Goal: Task Accomplishment & Management: Complete application form

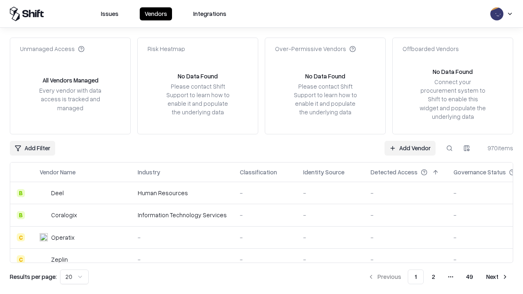
click at [410, 148] on link "Add Vendor" at bounding box center [409, 148] width 51 height 15
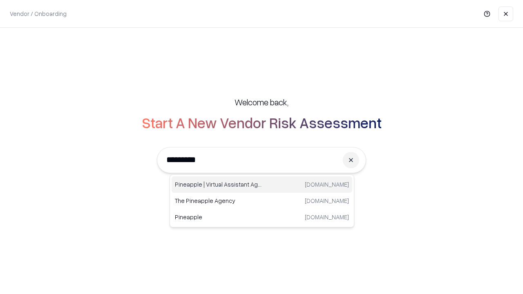
click at [262, 185] on div "Pineapple | Virtual Assistant Agency [DOMAIN_NAME]" at bounding box center [261, 184] width 180 height 16
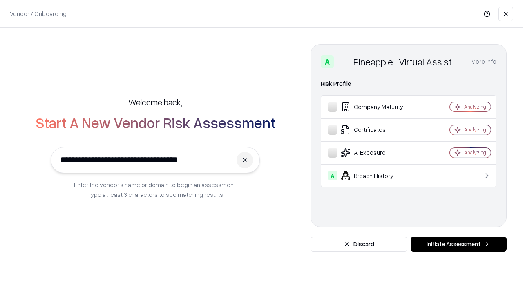
type input "**********"
click at [458, 244] on button "Initiate Assessment" at bounding box center [458, 244] width 96 height 15
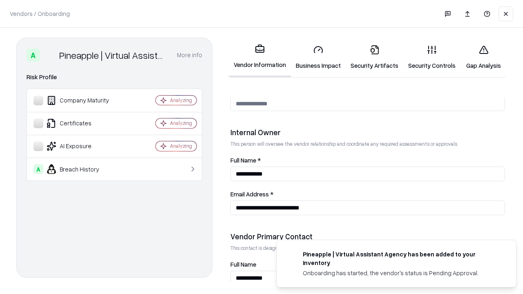
scroll to position [423, 0]
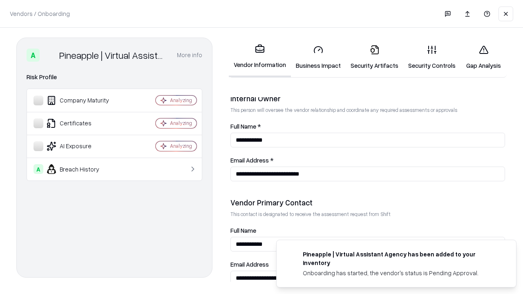
click at [374, 57] on link "Security Artifacts" at bounding box center [374, 57] width 58 height 38
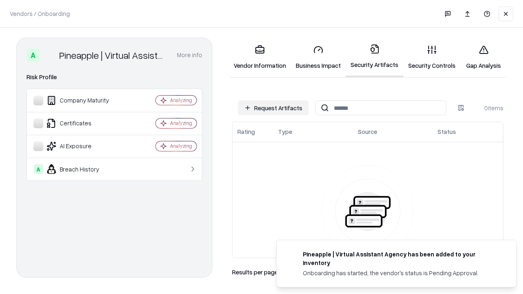
click at [273, 108] on button "Request Artifacts" at bounding box center [273, 107] width 71 height 15
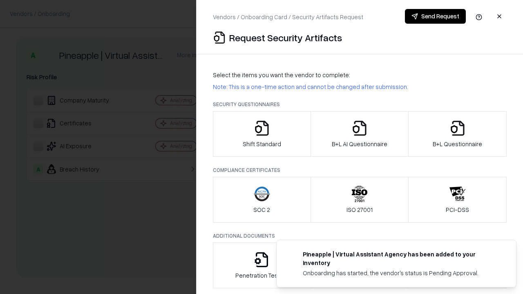
click at [457, 134] on icon "button" at bounding box center [457, 128] width 16 height 16
click at [359, 134] on icon "button" at bounding box center [359, 128] width 16 height 16
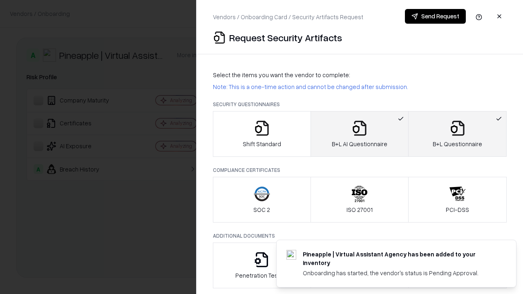
click at [435, 16] on button "Send Request" at bounding box center [435, 16] width 61 height 15
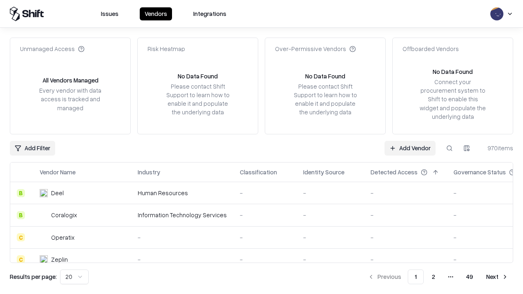
click at [449, 148] on button at bounding box center [449, 148] width 15 height 15
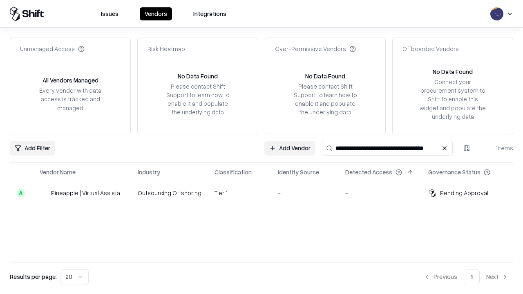
type input "**********"
click at [266, 193] on td "Tier 1" at bounding box center [239, 193] width 63 height 22
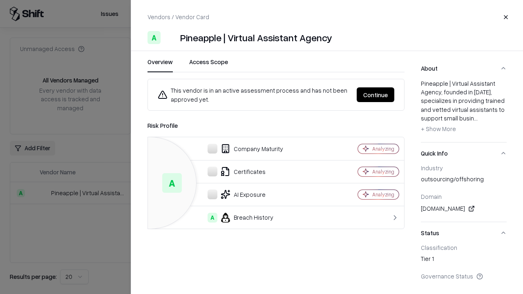
click at [375, 95] on button "Continue" at bounding box center [375, 94] width 38 height 15
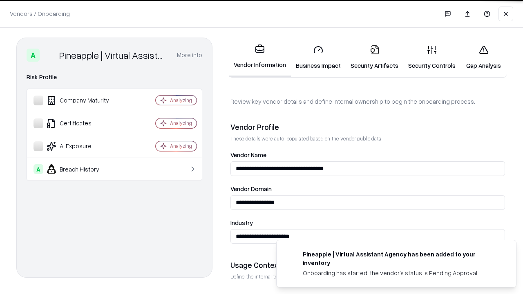
click at [374, 57] on link "Security Artifacts" at bounding box center [374, 57] width 58 height 38
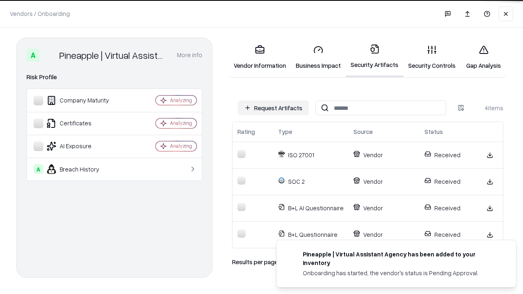
click at [483, 57] on link "Gap Analysis" at bounding box center [483, 57] width 46 height 38
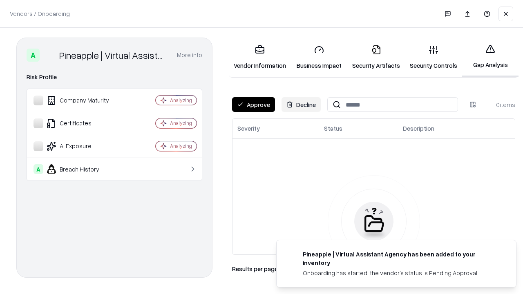
click at [253, 105] on button "Approve" at bounding box center [253, 104] width 43 height 15
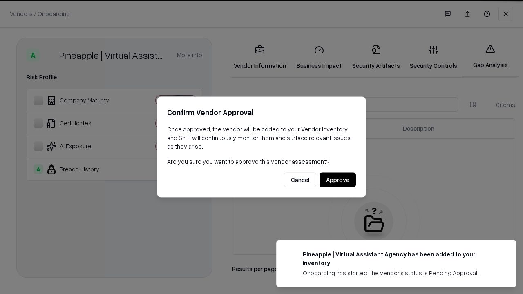
click at [337, 180] on button "Approve" at bounding box center [337, 180] width 36 height 15
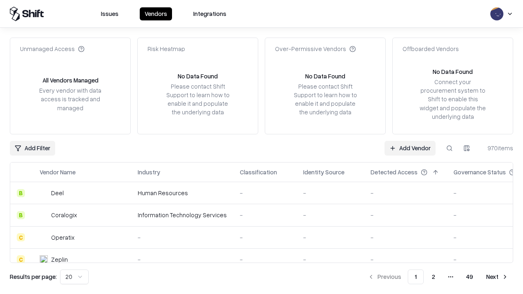
type input "**********"
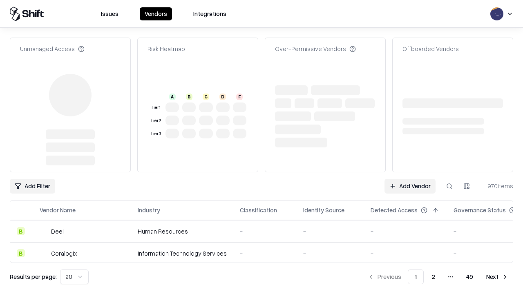
click at [410, 179] on link "Add Vendor" at bounding box center [409, 186] width 51 height 15
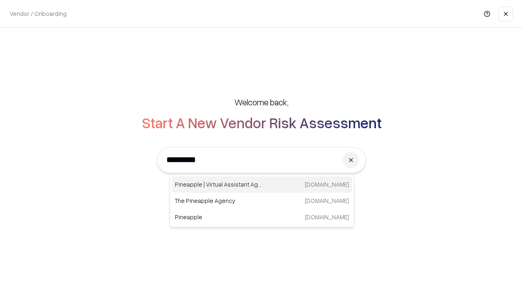
click at [262, 185] on div "Pineapple | Virtual Assistant Agency [DOMAIN_NAME]" at bounding box center [261, 184] width 180 height 16
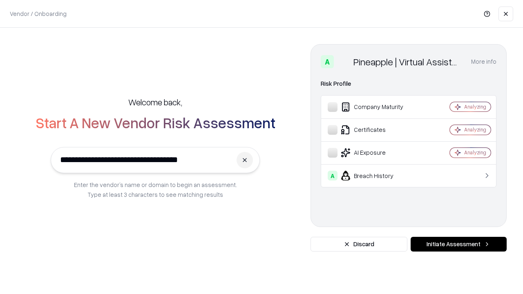
type input "**********"
click at [458, 244] on button "Initiate Assessment" at bounding box center [458, 244] width 96 height 15
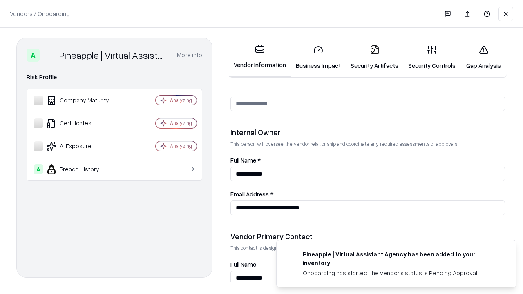
scroll to position [423, 0]
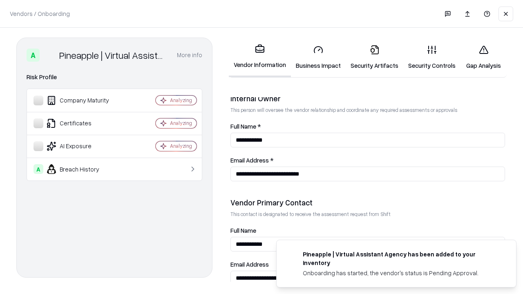
click at [483, 57] on link "Gap Analysis" at bounding box center [483, 57] width 46 height 38
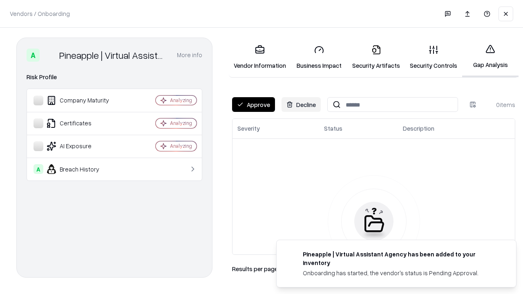
click at [253, 105] on button "Approve" at bounding box center [253, 104] width 43 height 15
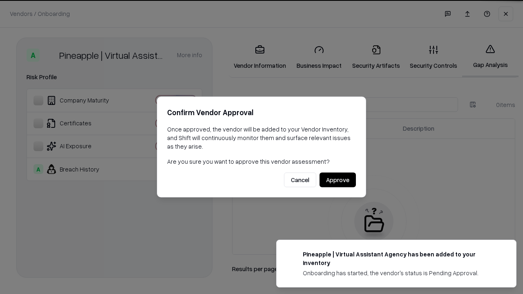
click at [337, 180] on button "Approve" at bounding box center [337, 180] width 36 height 15
